Goal: Book appointment/travel/reservation

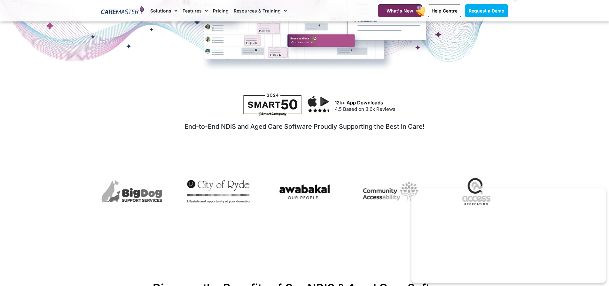
drag, startPoint x: 116, startPoint y: 112, endPoint x: 121, endPoint y: 109, distance: 5.3
click at [121, 109] on div at bounding box center [202, 104] width 197 height 22
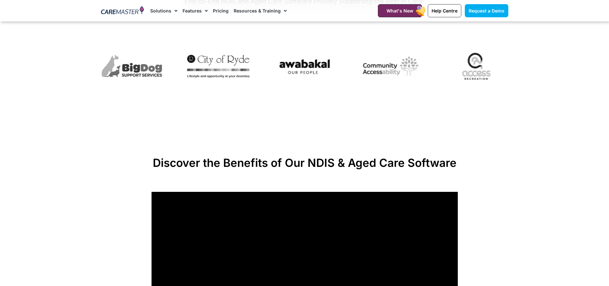
scroll to position [384, 0]
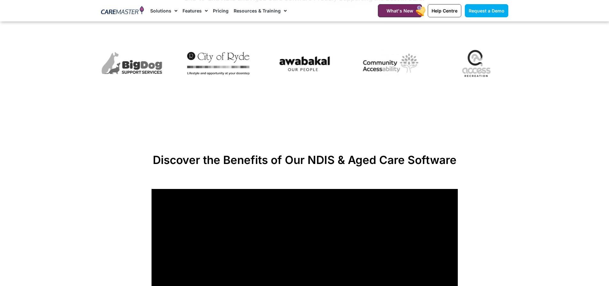
drag, startPoint x: 89, startPoint y: 208, endPoint x: 86, endPoint y: 198, distance: 11.1
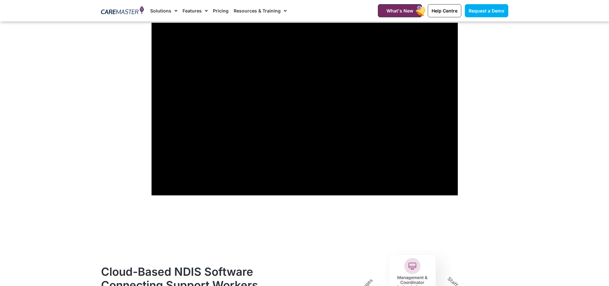
scroll to position [554, 0]
